Goal: Information Seeking & Learning: Learn about a topic

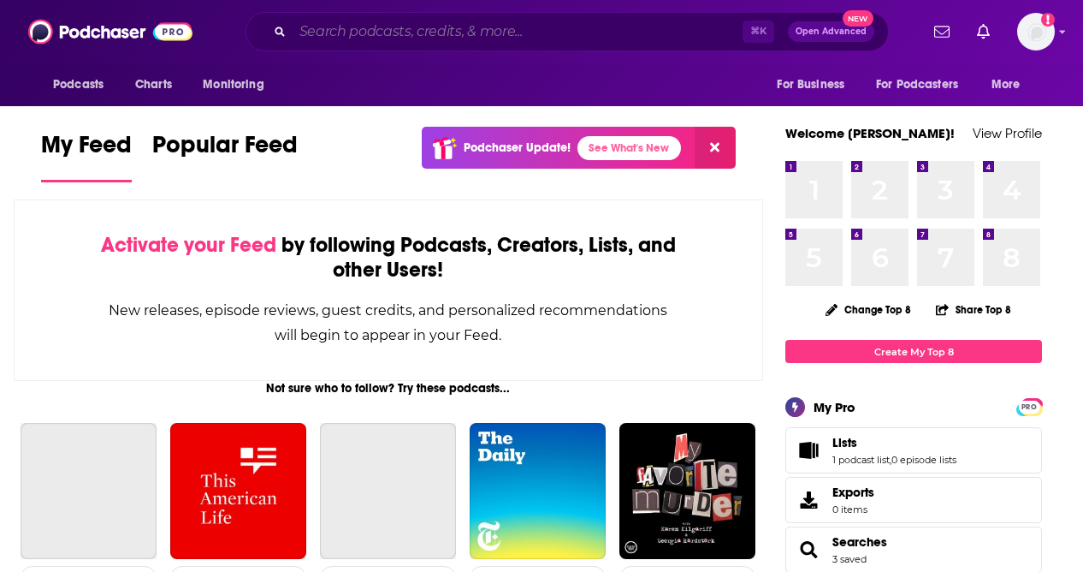
click at [403, 25] on input "Search podcasts, credits, & more..." at bounding box center [518, 31] width 450 height 27
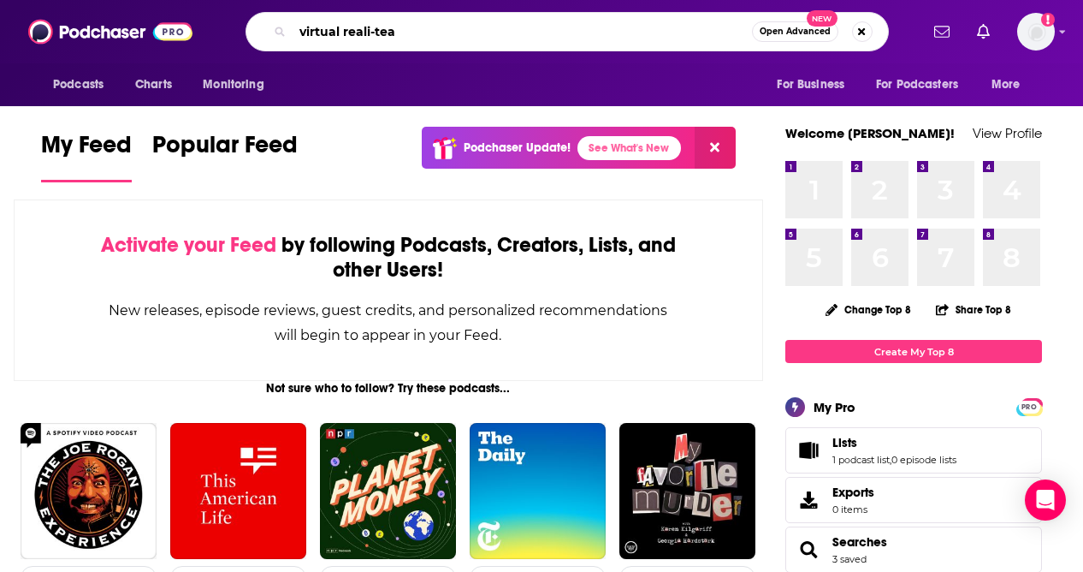
type input "virtual reali-tea"
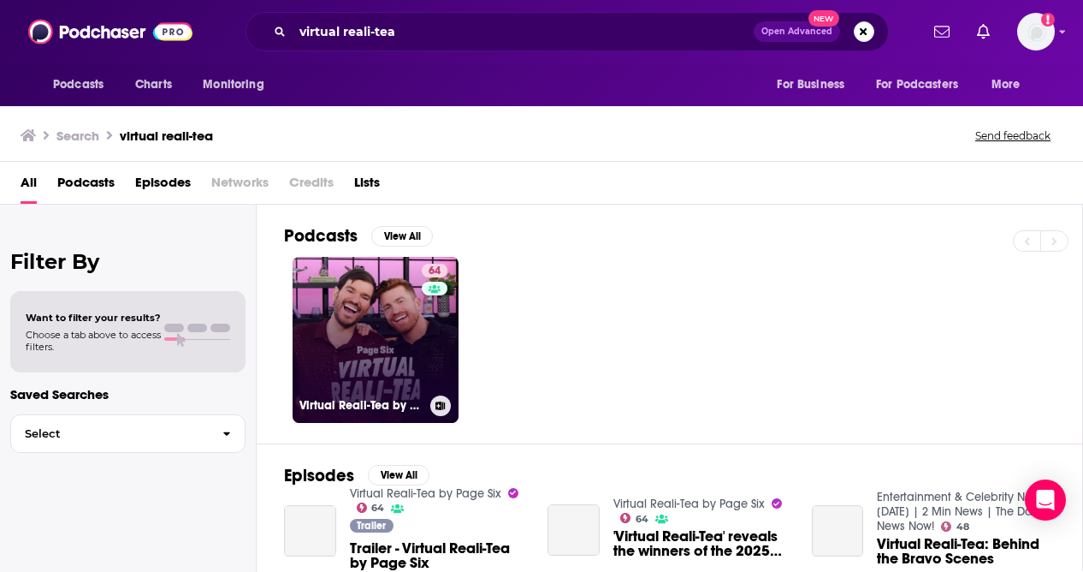
click at [376, 347] on link "64 Virtual Reali-Tea by Page Six" at bounding box center [376, 340] width 166 height 166
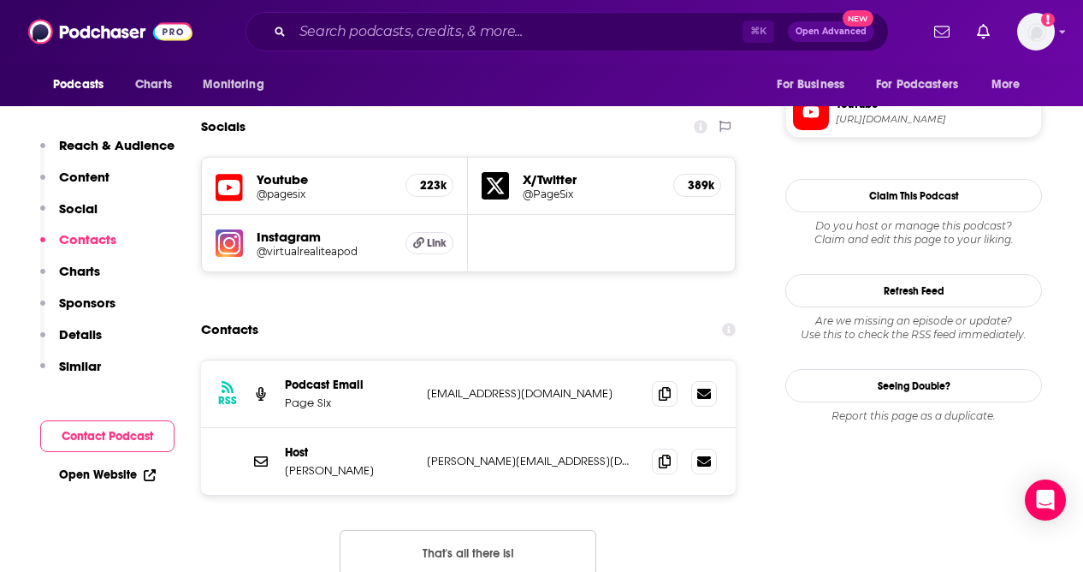
scroll to position [1514, 0]
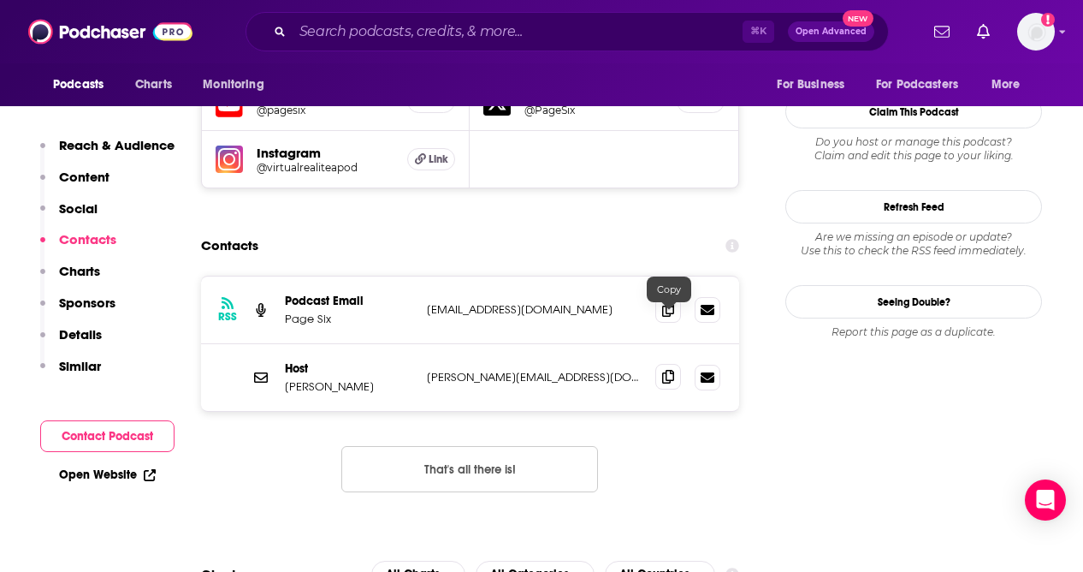
click at [667, 370] on icon at bounding box center [668, 377] width 12 height 14
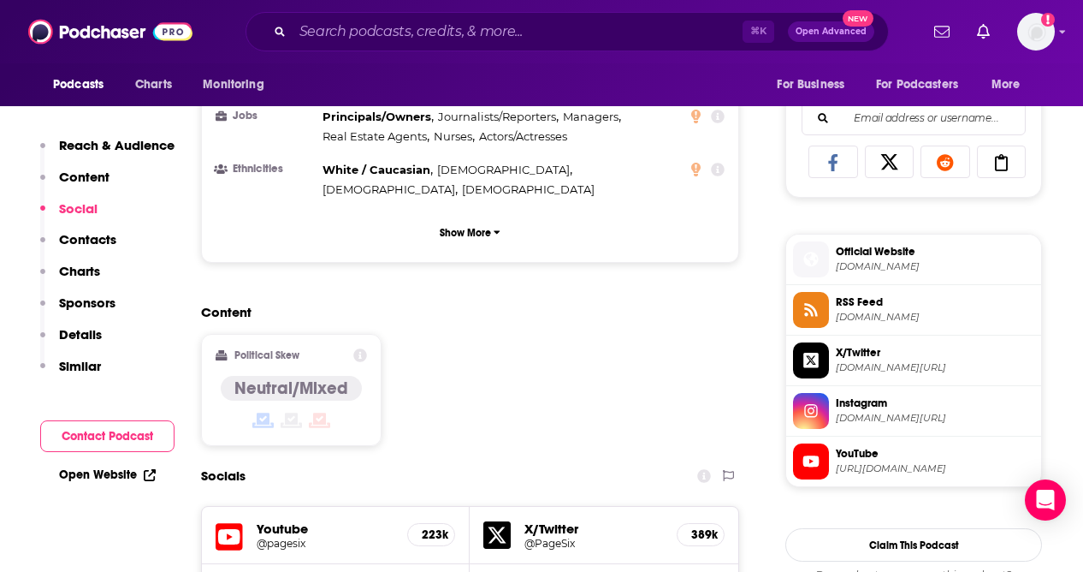
scroll to position [1067, 0]
